Goal: Information Seeking & Learning: Compare options

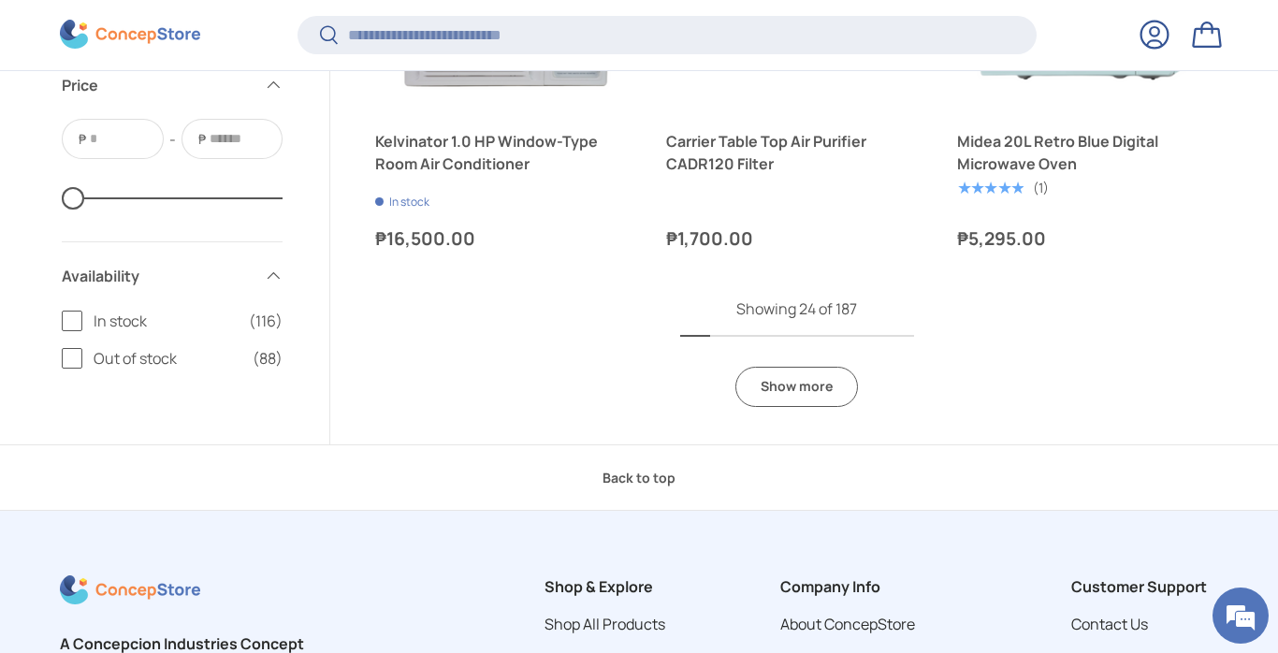
scroll to position [4310, 0]
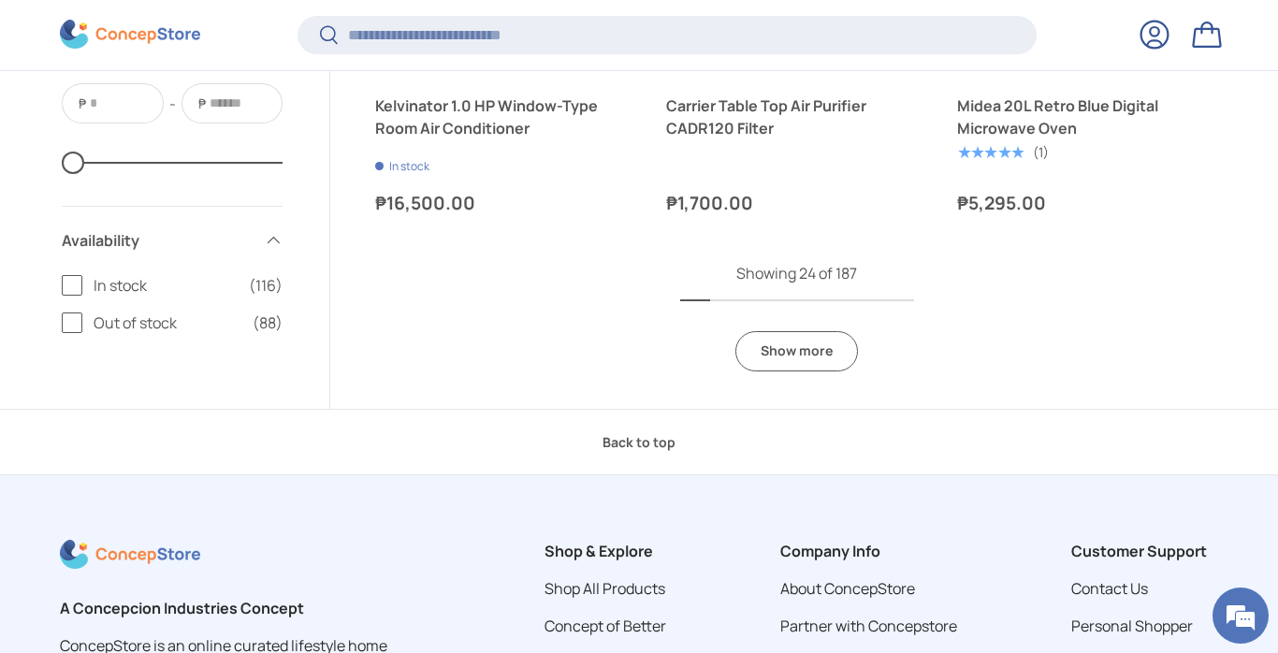
click at [787, 354] on link "Show more" at bounding box center [796, 351] width 123 height 40
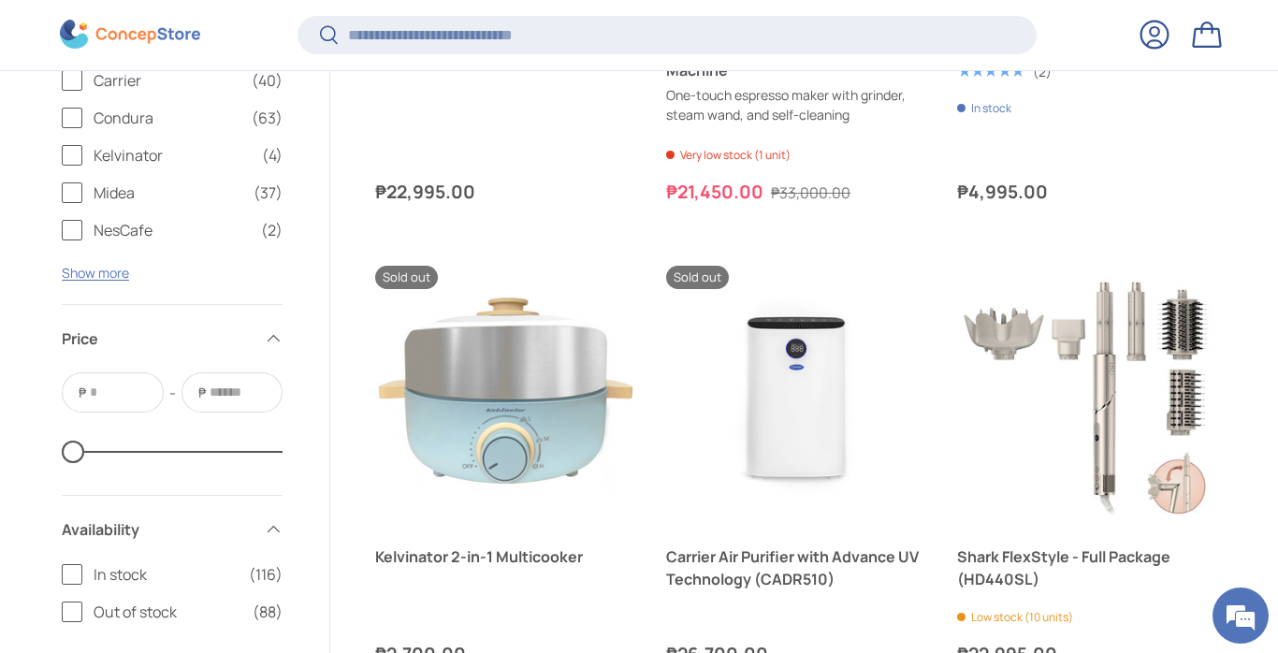
scroll to position [7180, 0]
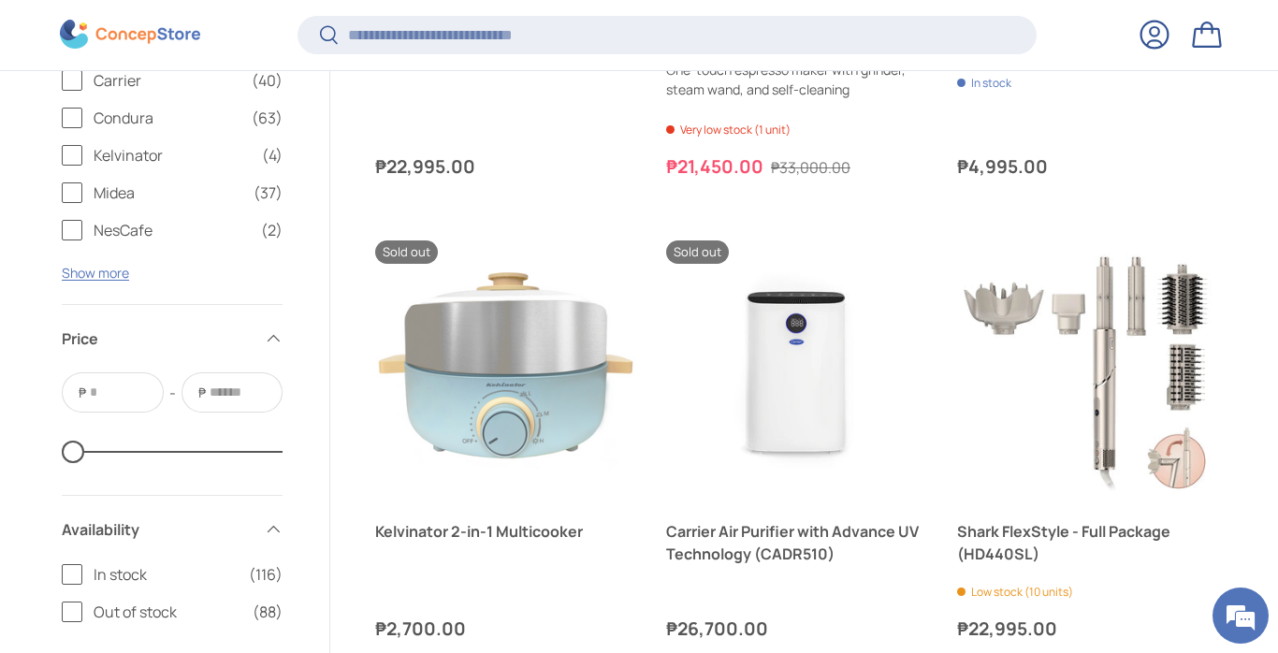
click at [92, 227] on label "NesCafe (2)" at bounding box center [172, 230] width 221 height 22
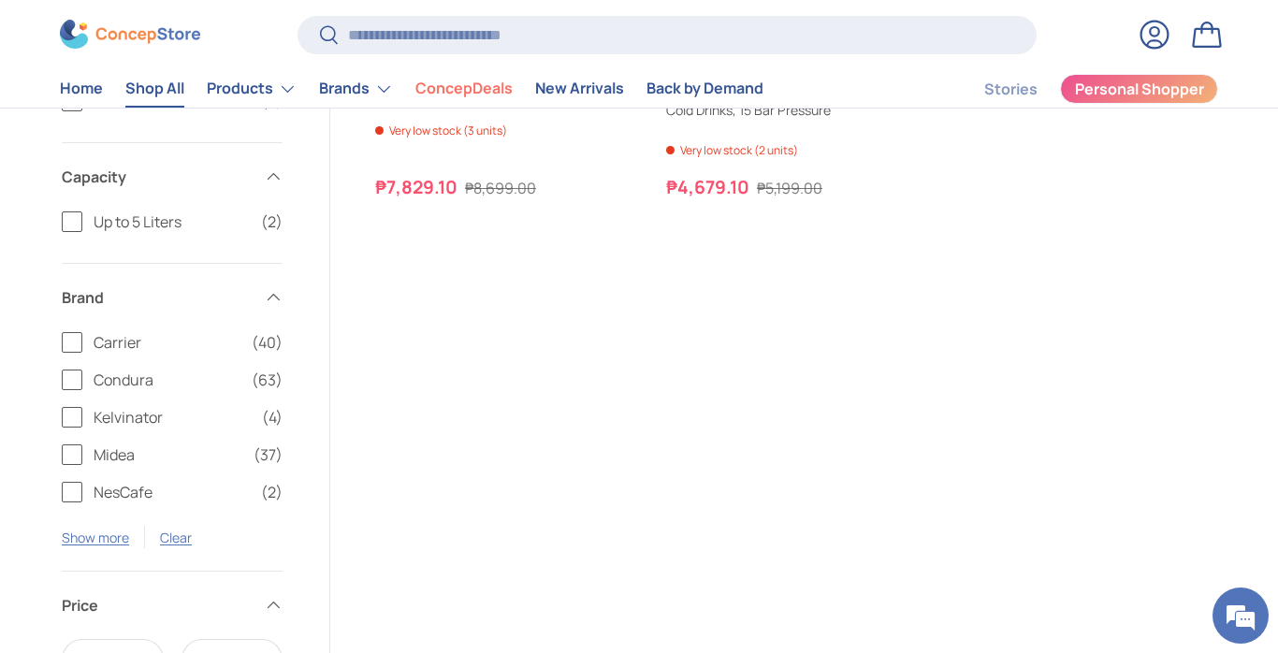
scroll to position [455, 0]
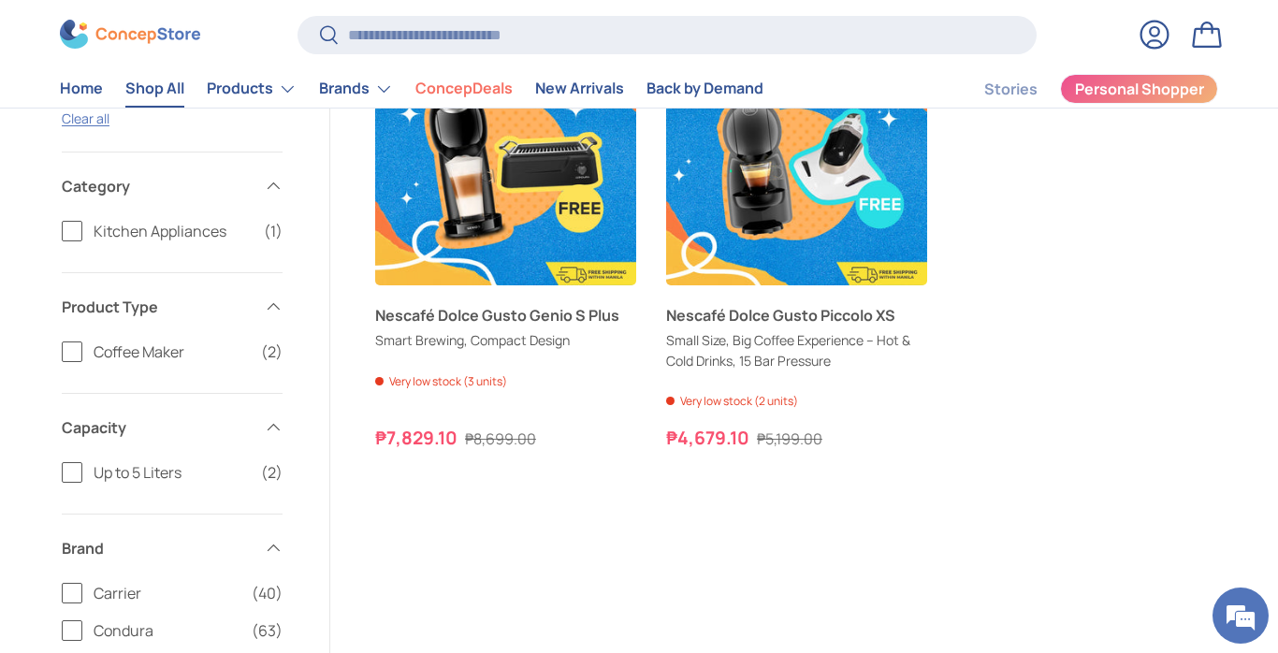
click at [94, 350] on span "Coffee Maker" at bounding box center [172, 351] width 156 height 22
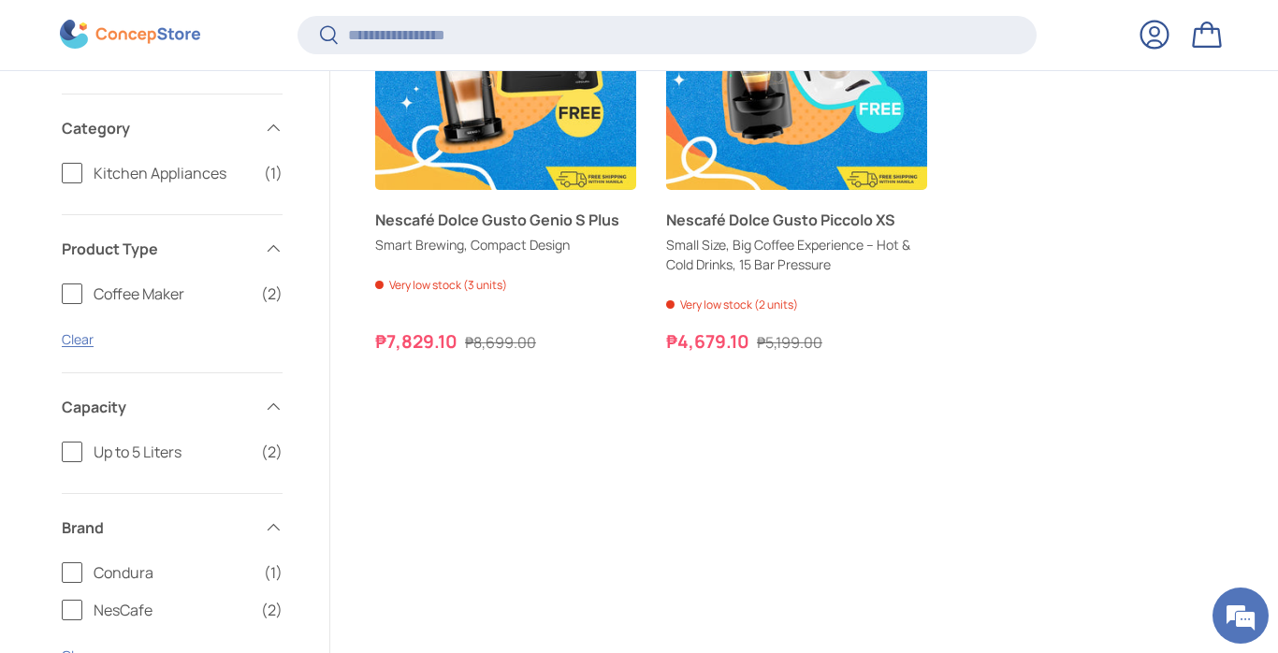
scroll to position [558, 0]
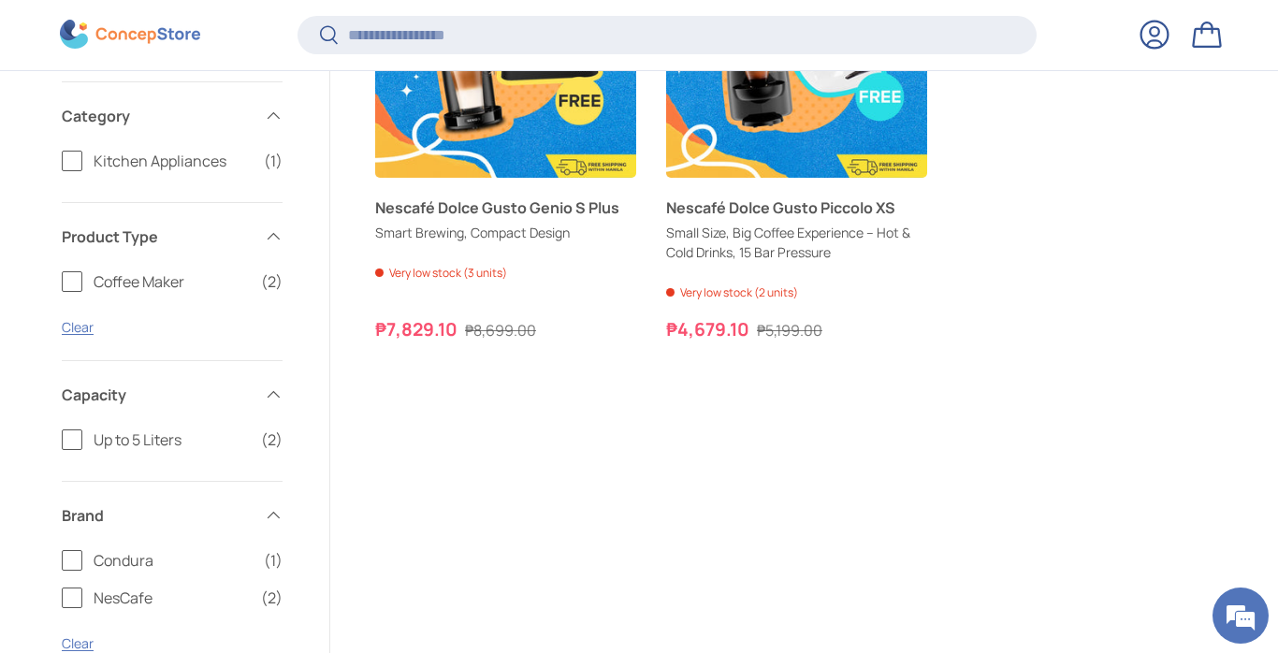
drag, startPoint x: 66, startPoint y: 280, endPoint x: 93, endPoint y: 310, distance: 39.8
click at [66, 280] on label "Coffee Maker (2)" at bounding box center [172, 281] width 221 height 22
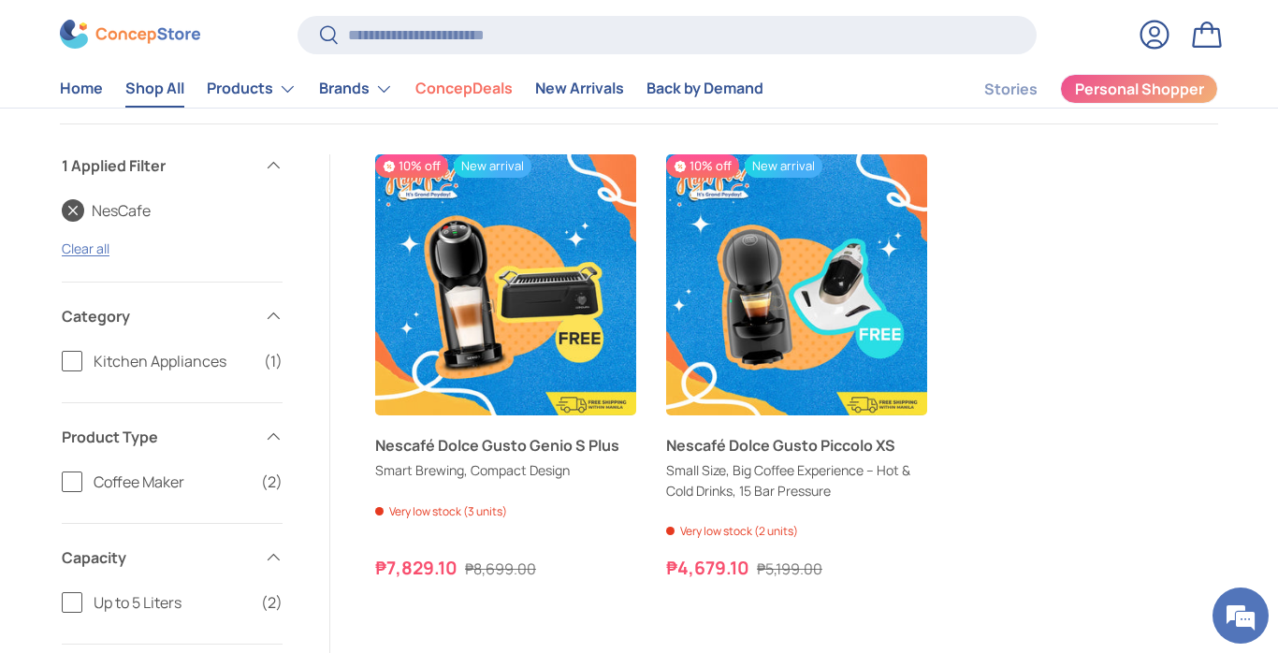
scroll to position [324, 0]
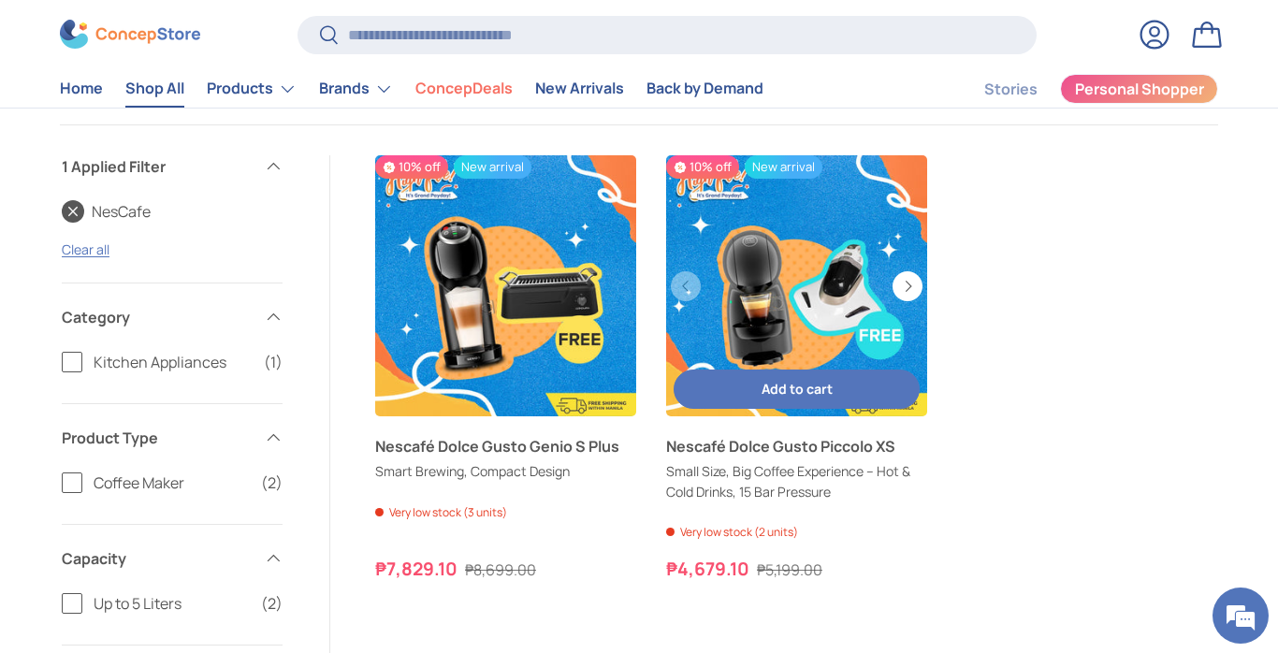
click at [731, 274] on link "Nescafé Dolce Gusto Piccolo XS" at bounding box center [796, 285] width 261 height 261
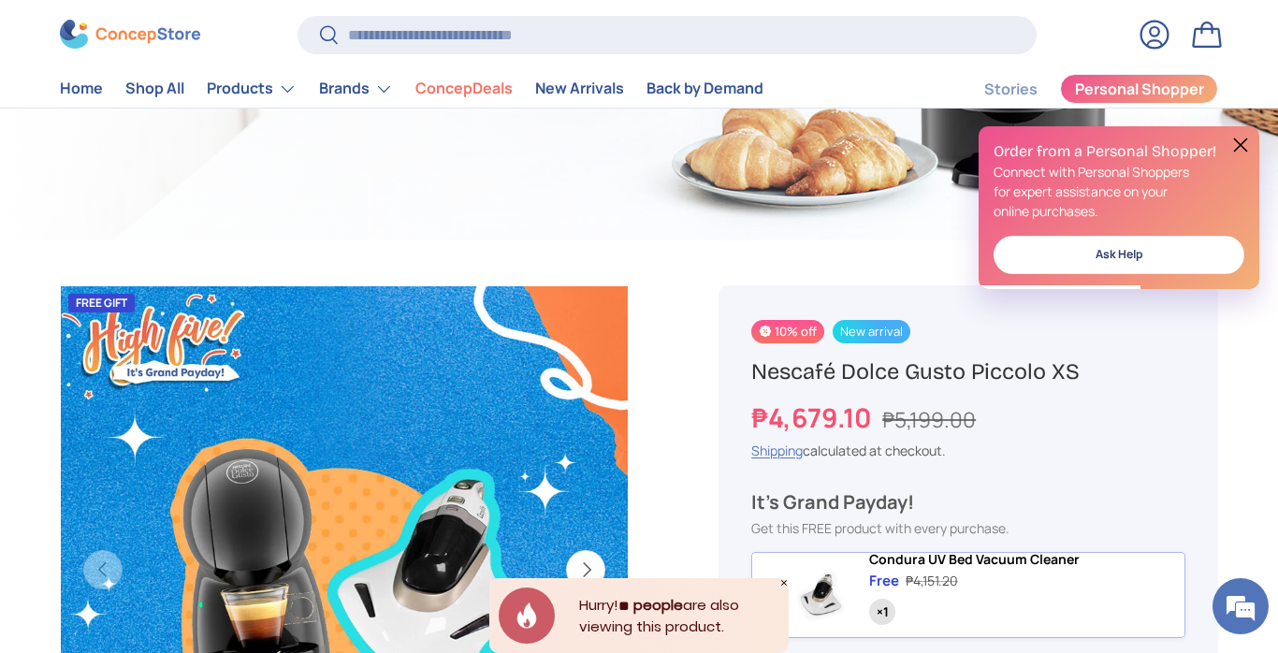
click at [1241, 146] on button at bounding box center [1240, 145] width 22 height 22
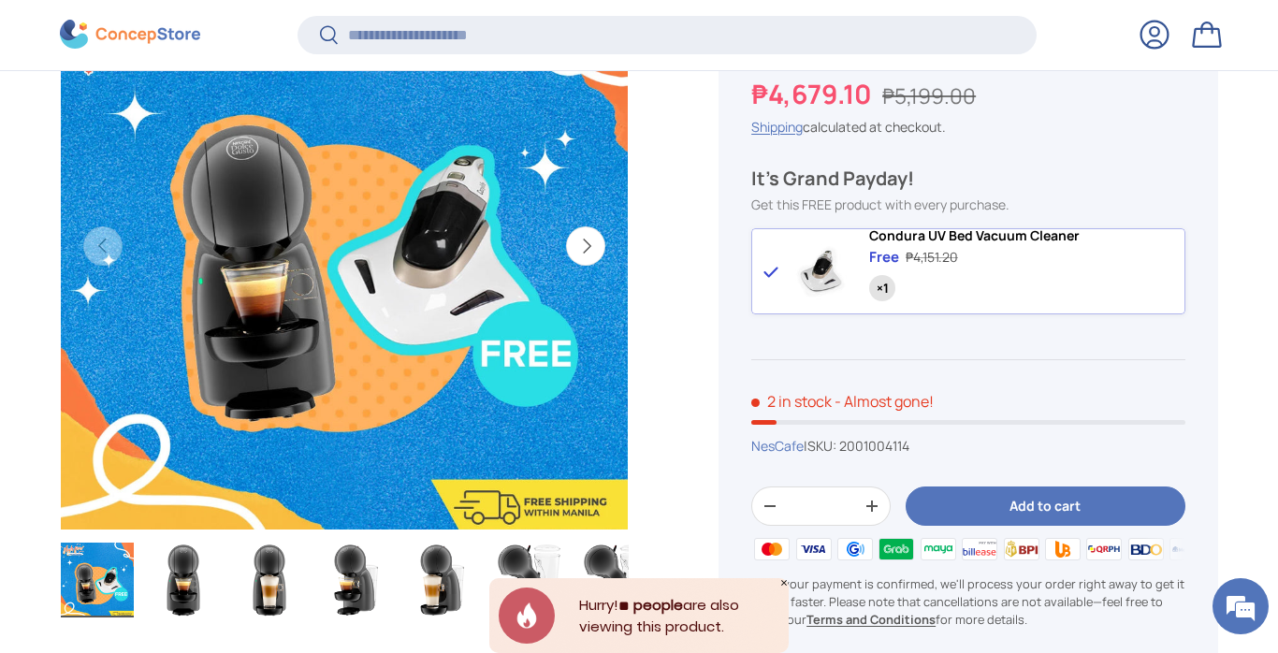
scroll to position [755, 0]
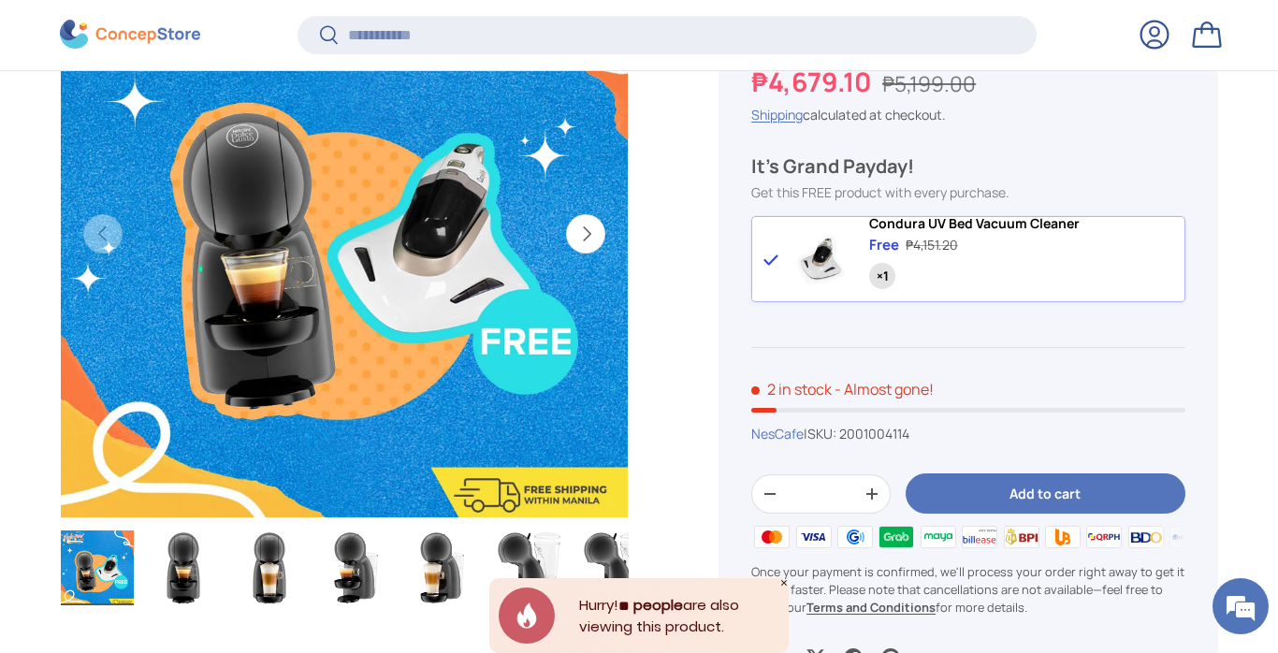
click at [595, 225] on button "Next" at bounding box center [585, 233] width 39 height 39
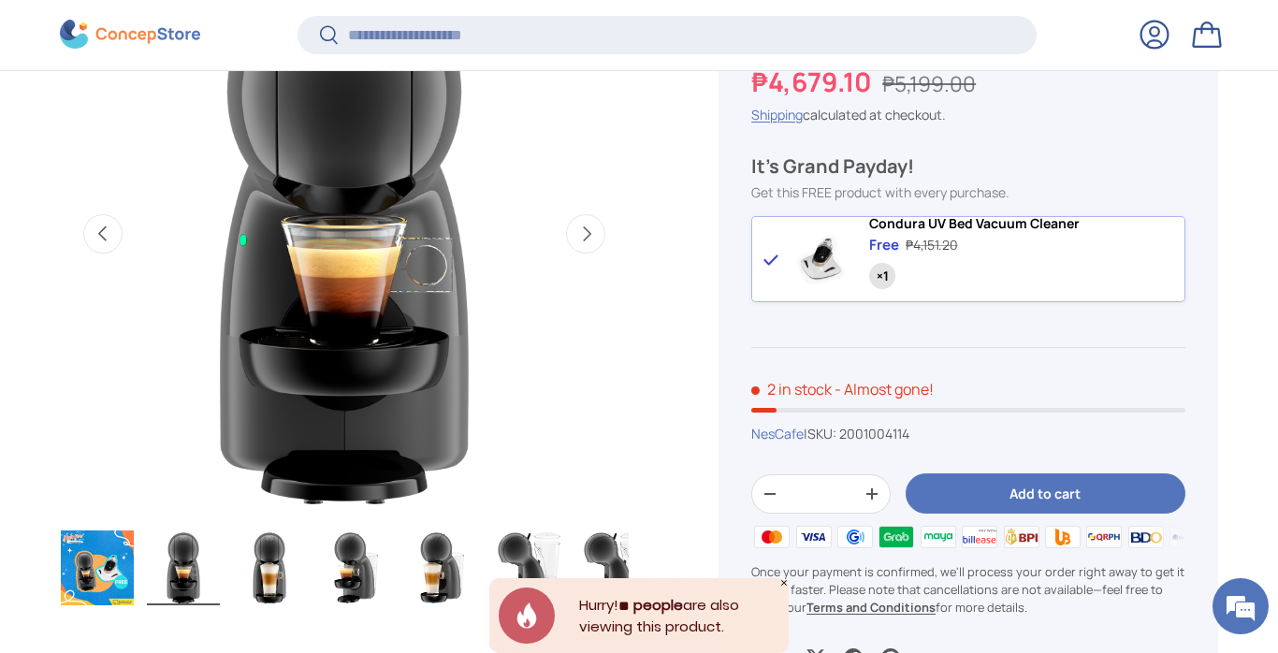
click at [593, 229] on button "Next" at bounding box center [585, 233] width 39 height 39
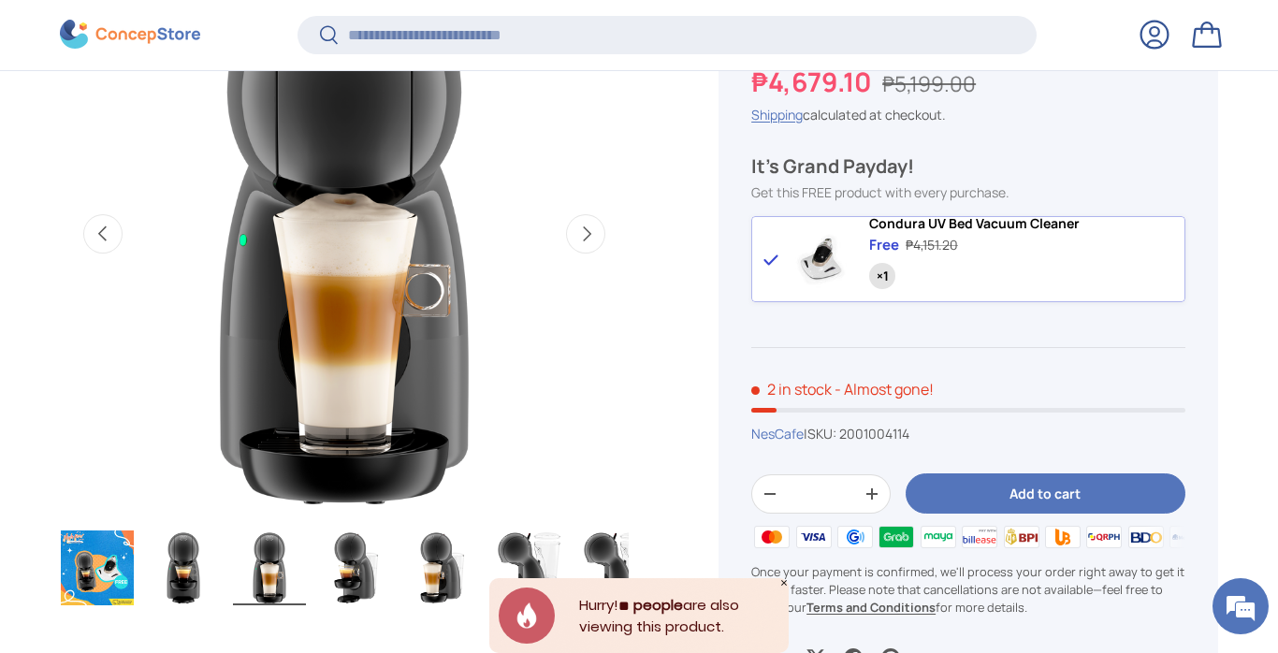
click at [593, 229] on button "Next" at bounding box center [585, 233] width 39 height 39
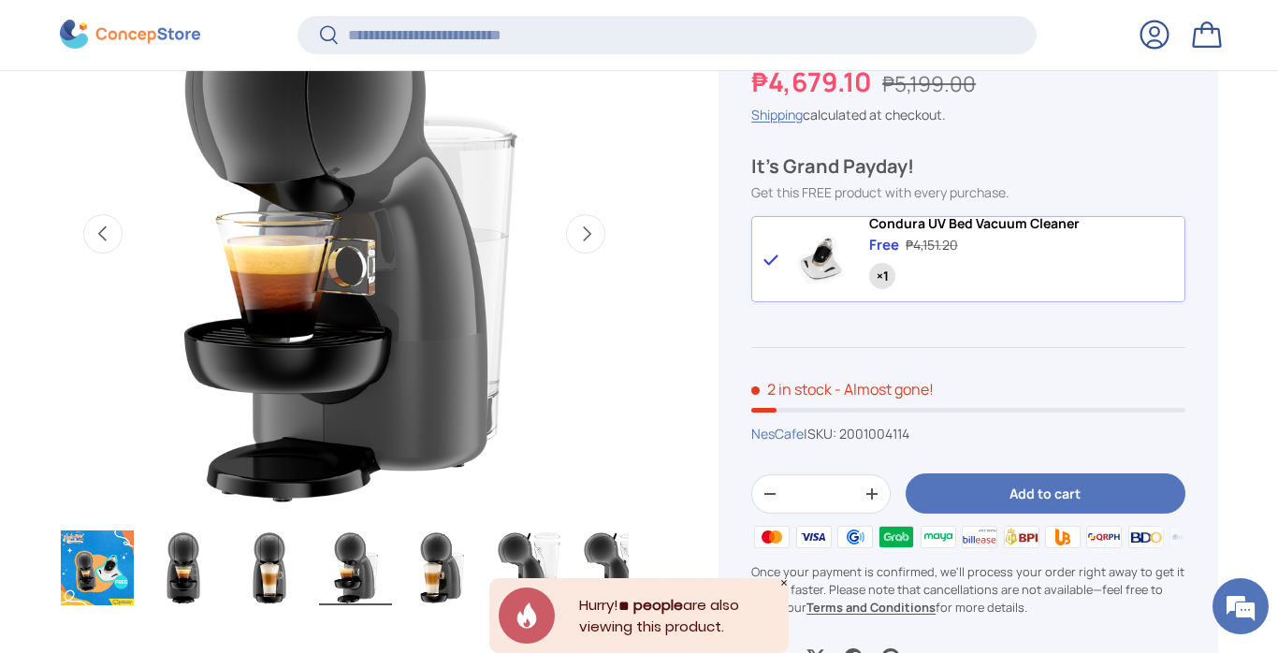
scroll to position [0, 1734]
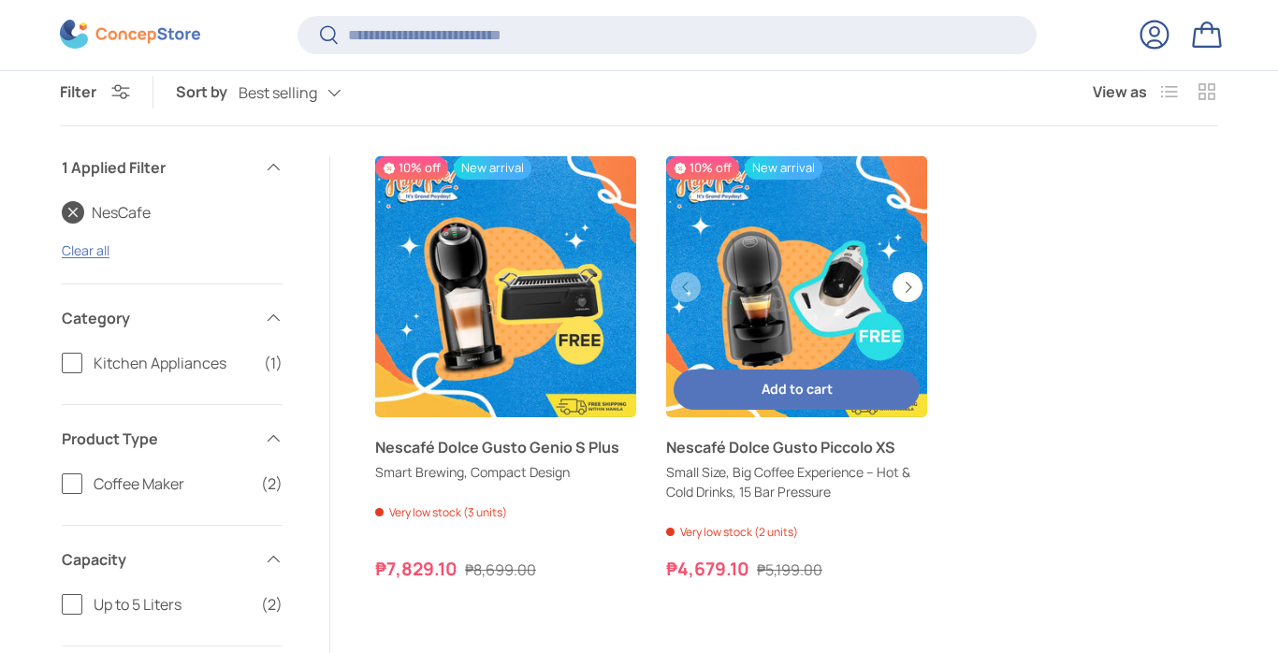
scroll to position [324, 0]
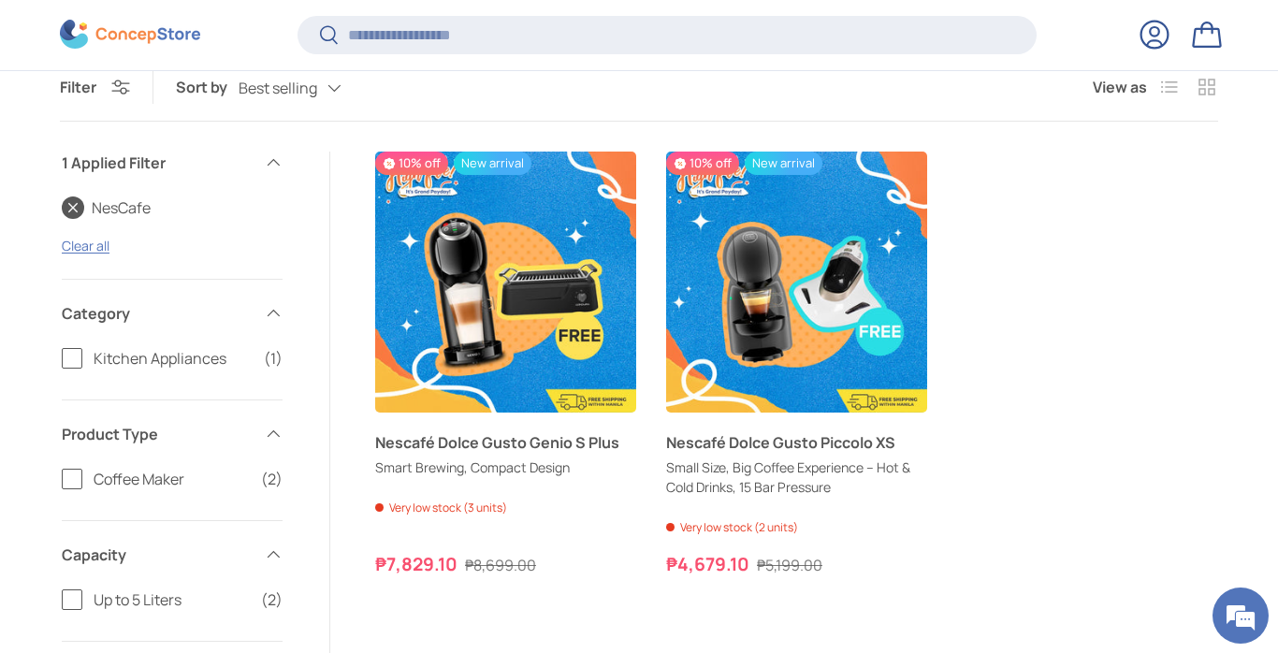
click at [74, 482] on label "Coffee Maker (2)" at bounding box center [172, 479] width 221 height 22
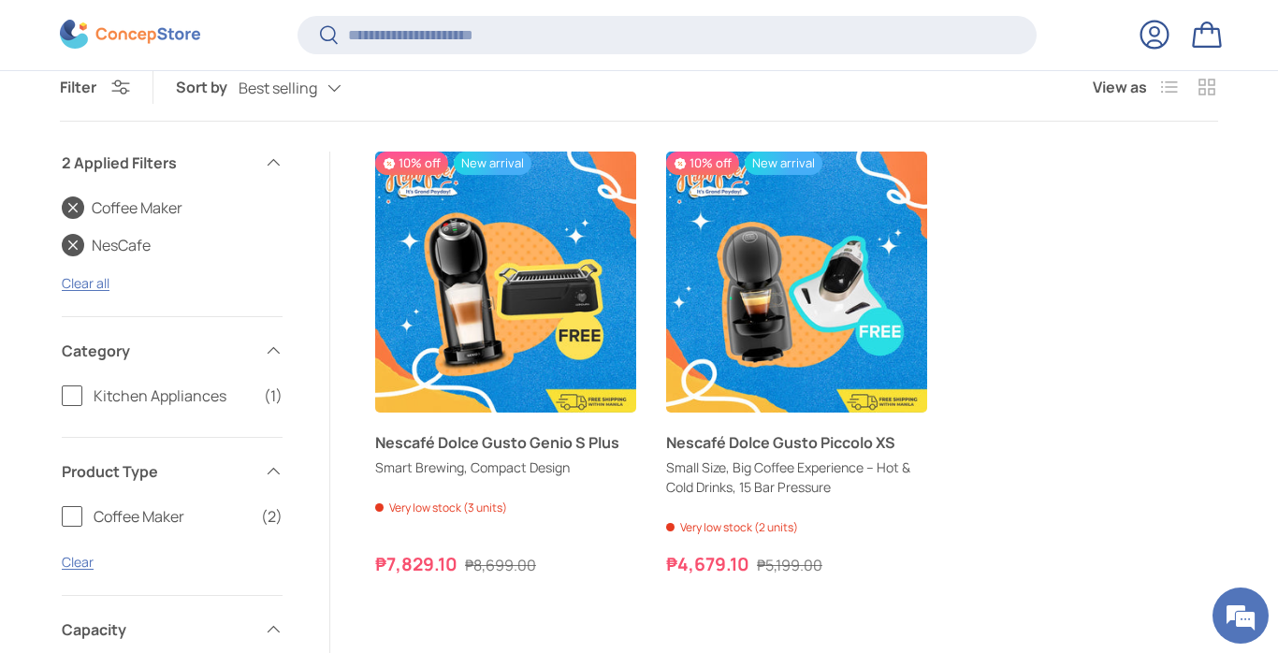
click at [79, 205] on link "Coffee Maker" at bounding box center [122, 207] width 121 height 22
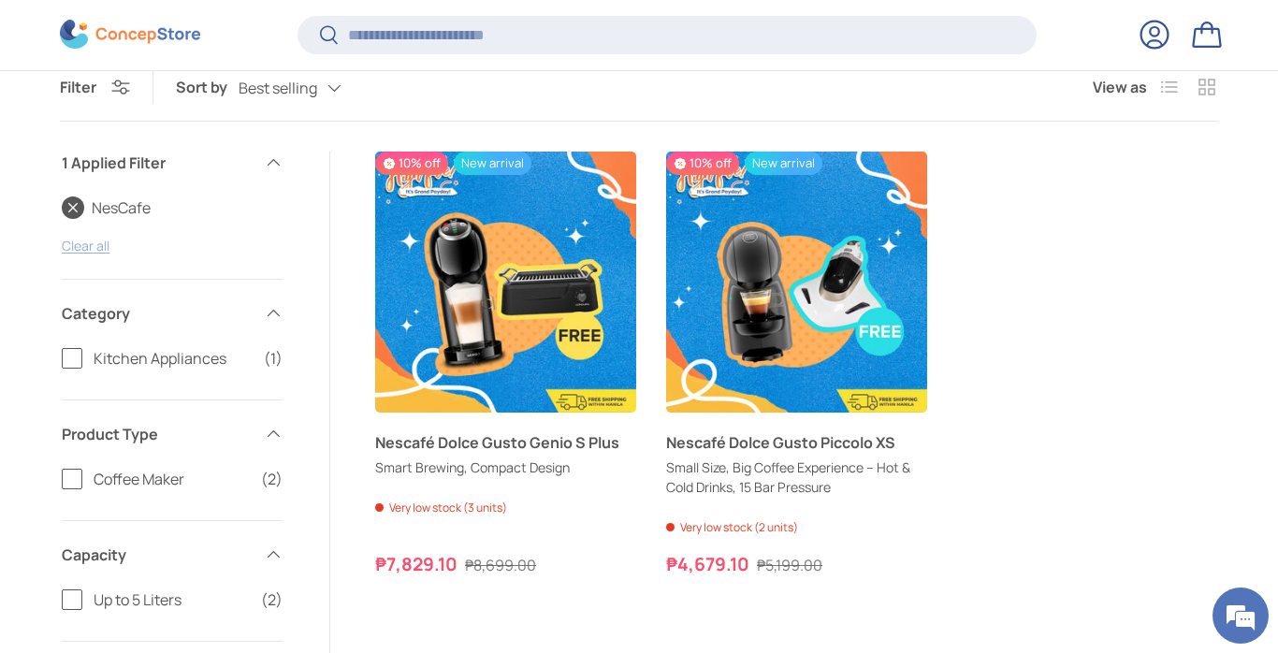
click at [74, 245] on link "Clear all" at bounding box center [86, 246] width 48 height 18
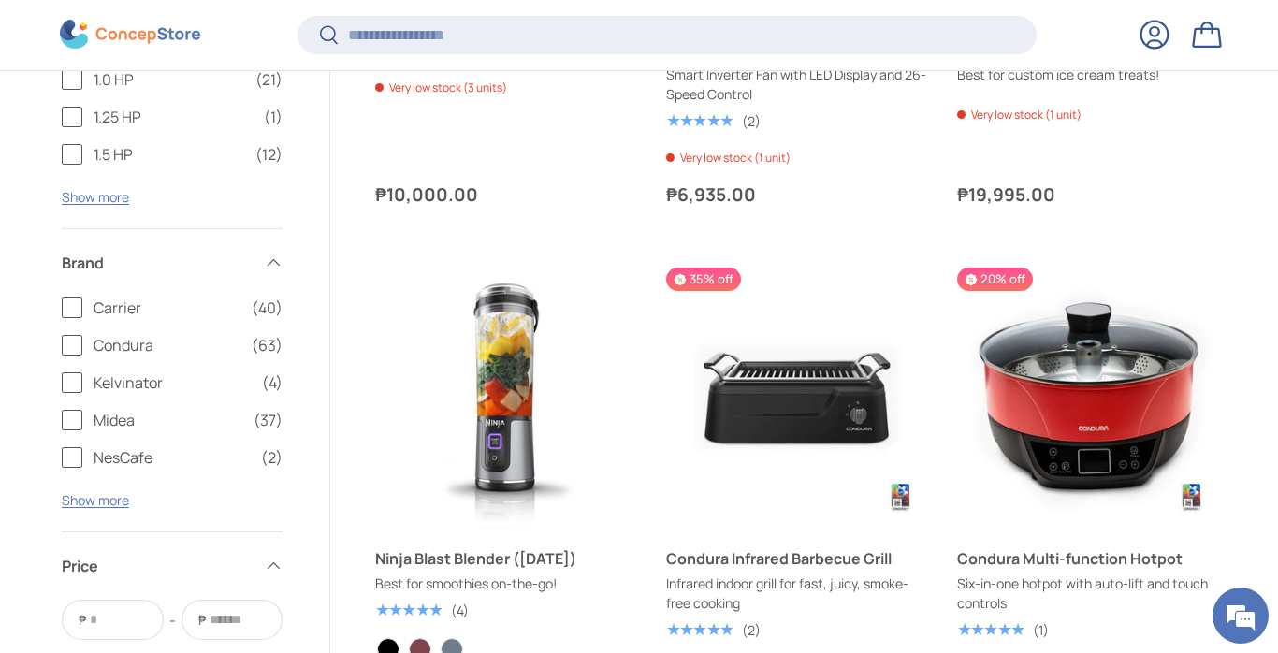
scroll to position [2855, 0]
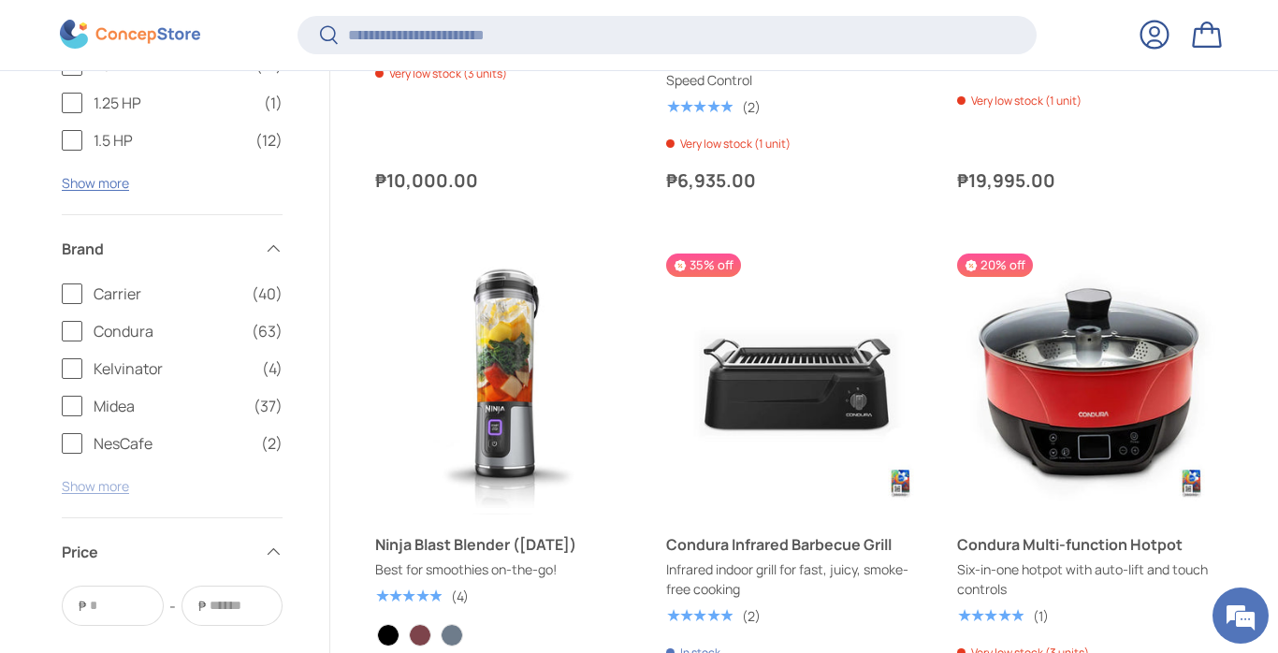
click at [103, 484] on button "Show more" at bounding box center [95, 486] width 67 height 18
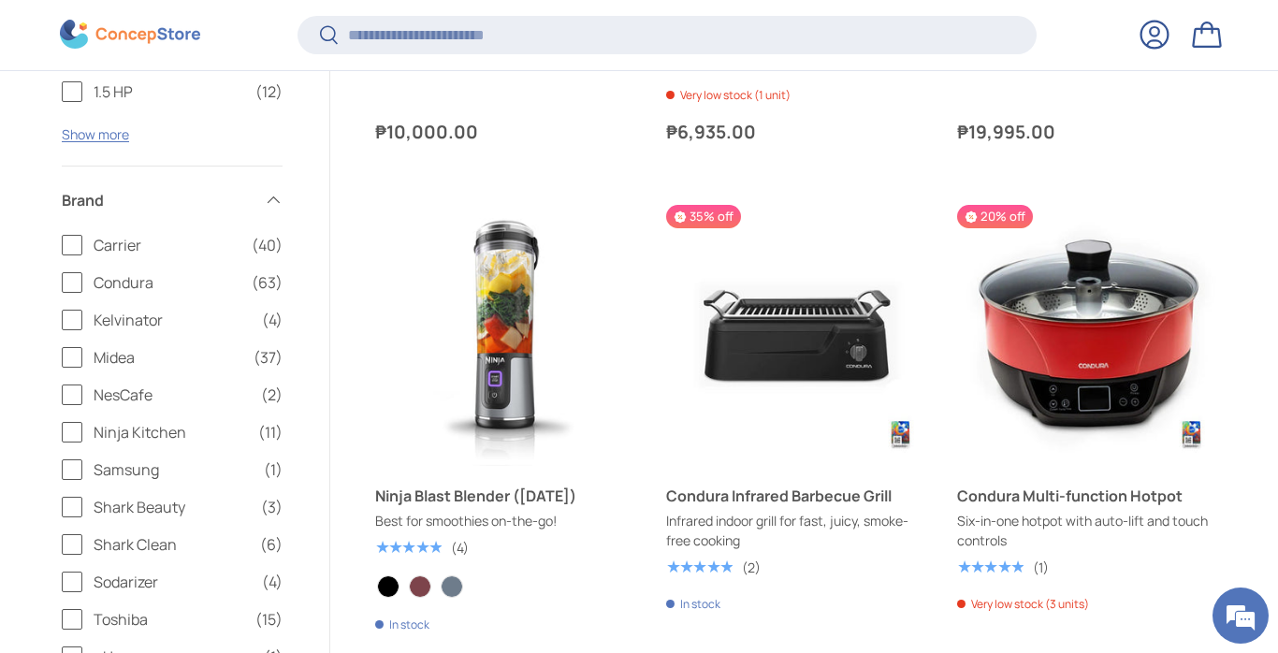
scroll to position [2971, 0]
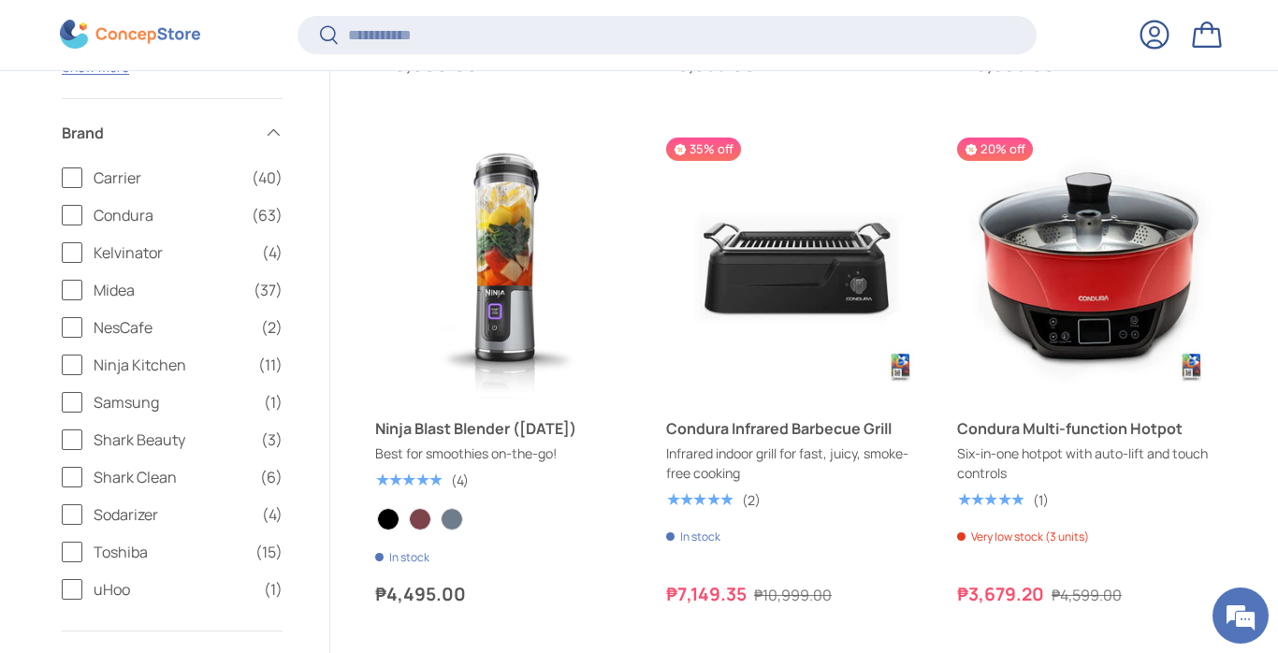
click at [102, 512] on span "Sodarizer" at bounding box center [172, 514] width 157 height 22
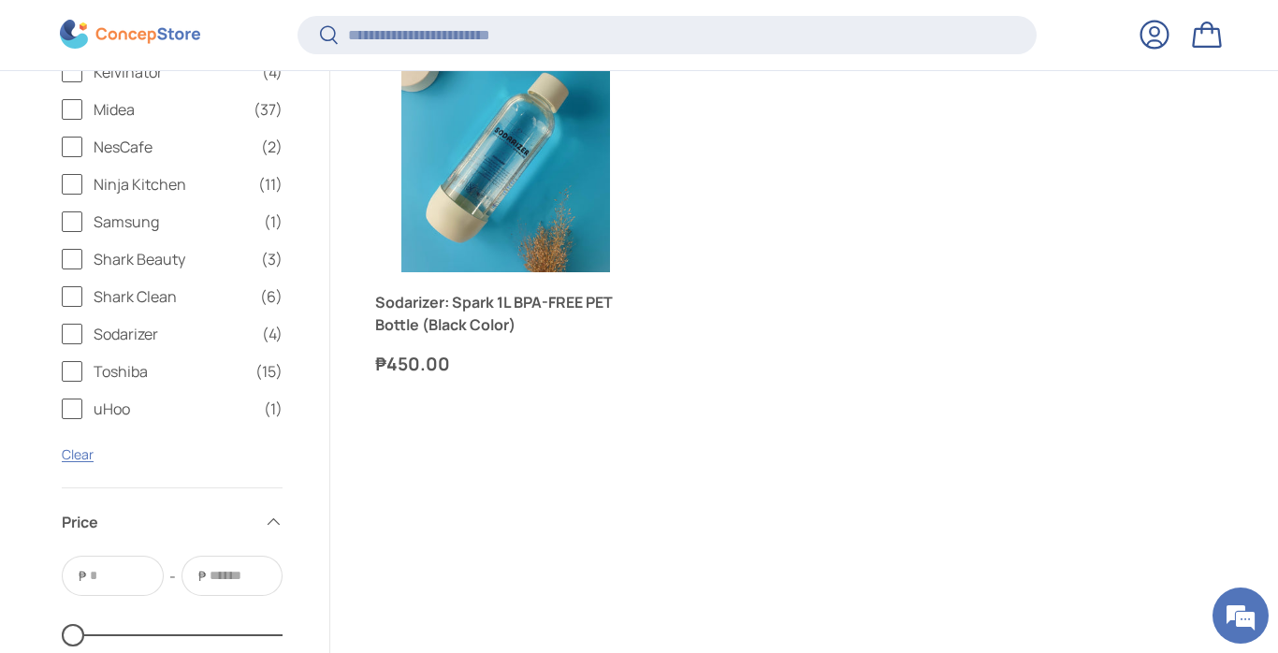
scroll to position [924, 0]
click at [78, 334] on label "Sodarizer (4)" at bounding box center [172, 336] width 221 height 22
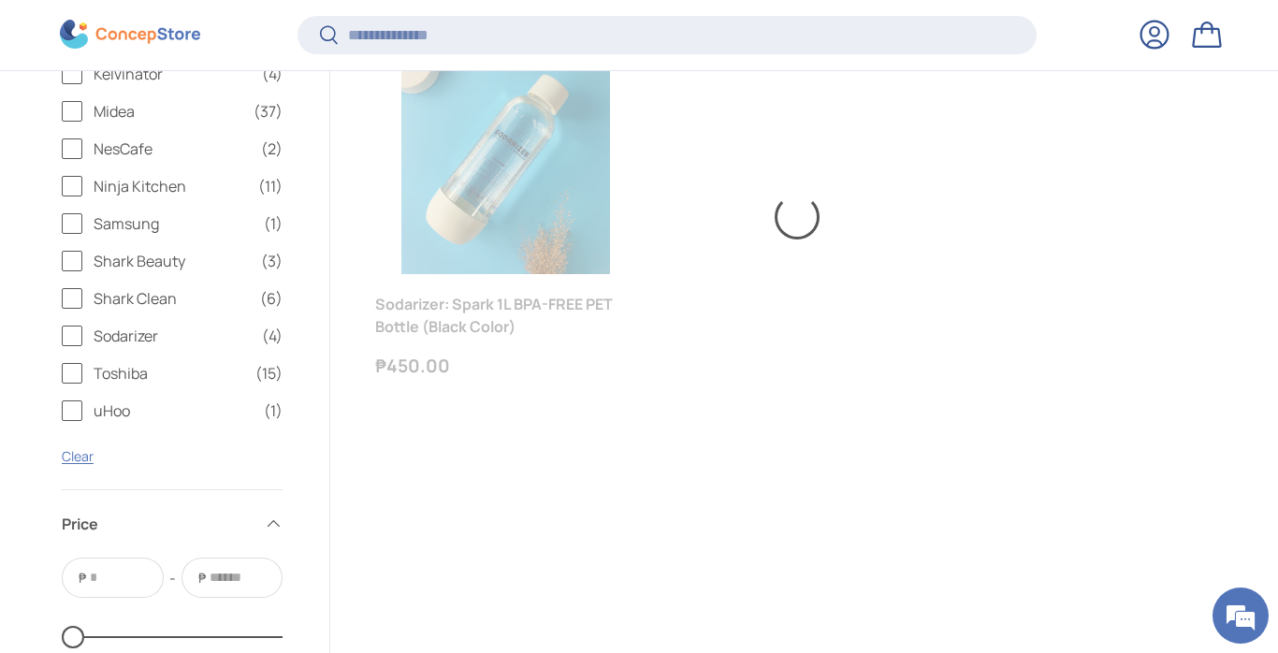
scroll to position [3147, 0]
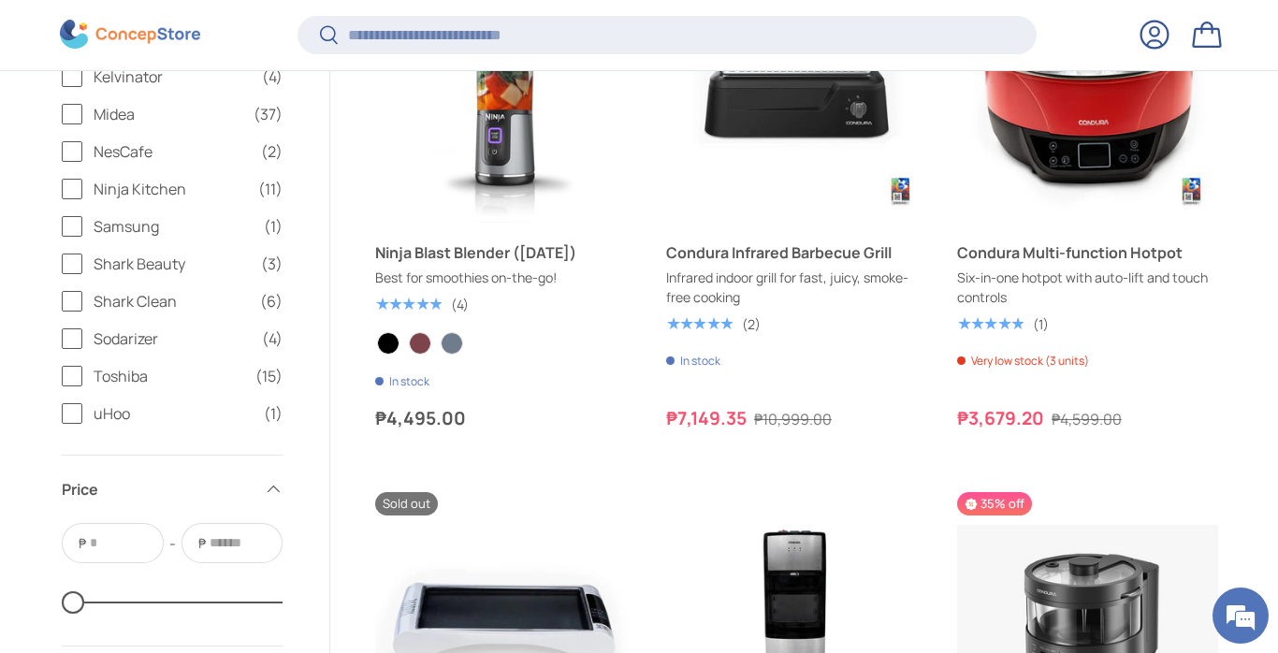
click at [123, 195] on span "Ninja Kitchen" at bounding box center [170, 189] width 153 height 22
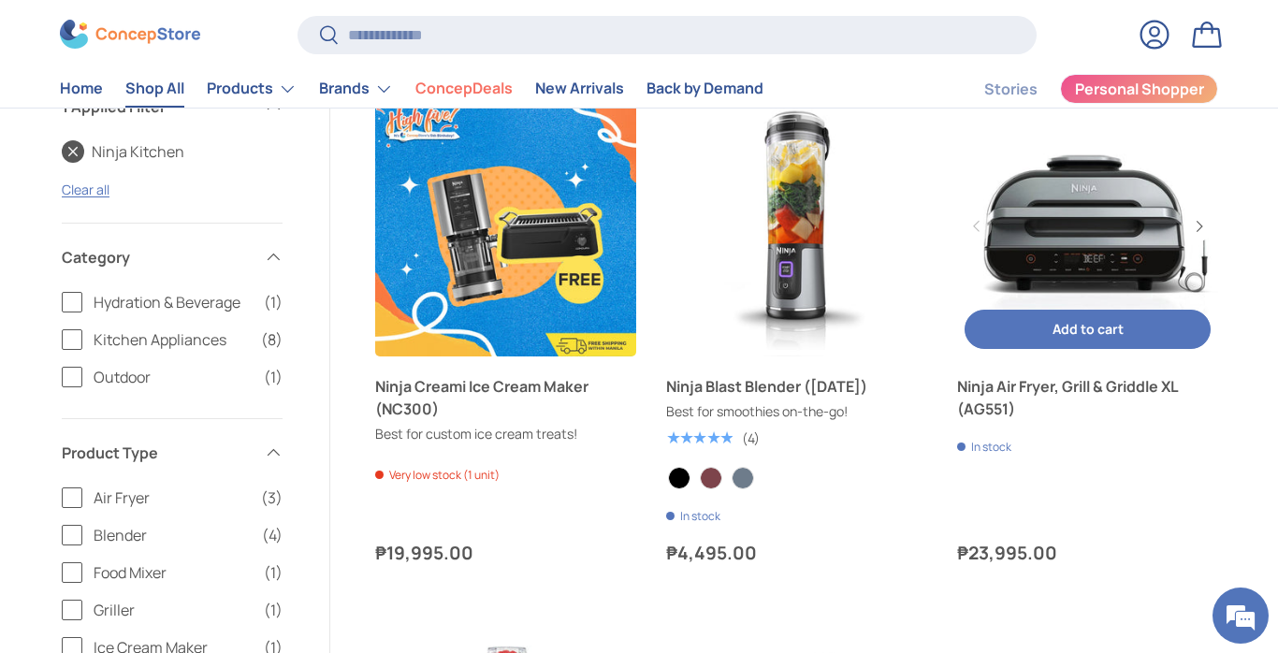
scroll to position [365, 0]
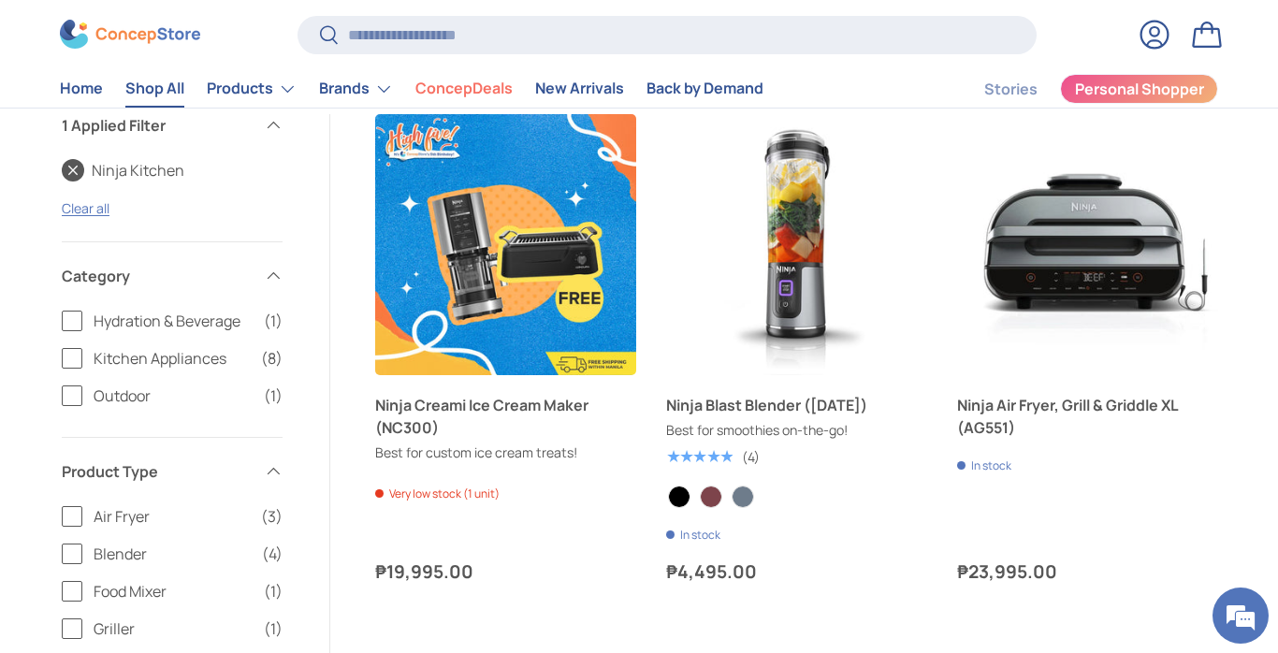
click at [84, 171] on link "Ninja Kitchen" at bounding box center [123, 170] width 123 height 22
